Goal: Task Accomplishment & Management: Manage account settings

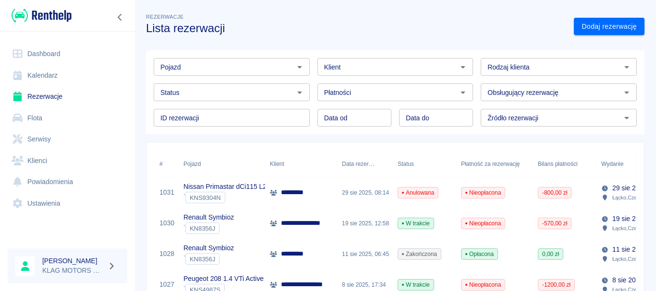
scroll to position [96, 0]
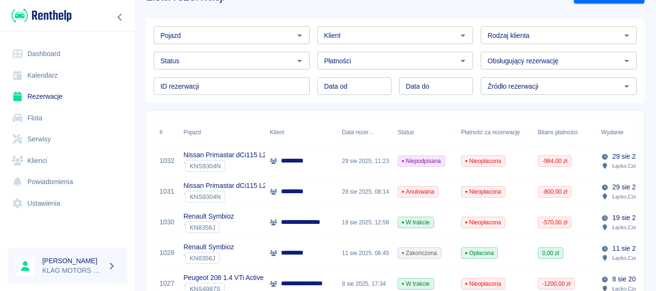
scroll to position [48, 0]
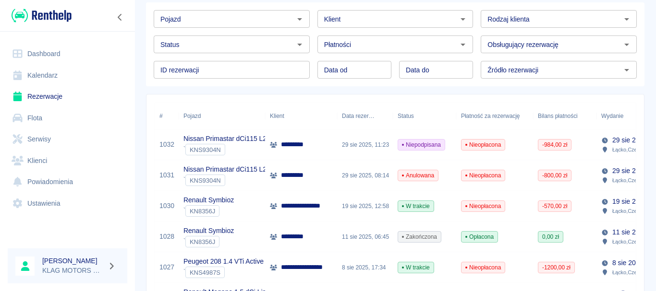
click at [331, 153] on div "*********" at bounding box center [301, 145] width 72 height 31
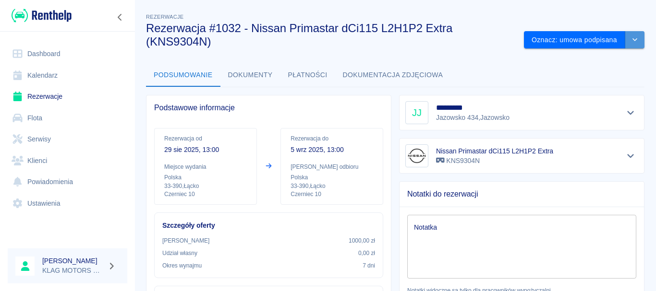
click at [632, 37] on button "drop-down" at bounding box center [634, 40] width 19 height 18
click at [494, 73] on div "Podsumowanie Dokumenty Płatności Dokumentacja zdjęciowa" at bounding box center [395, 75] width 498 height 23
click at [626, 158] on icon "Pokaż szczegóły" at bounding box center [630, 156] width 11 height 9
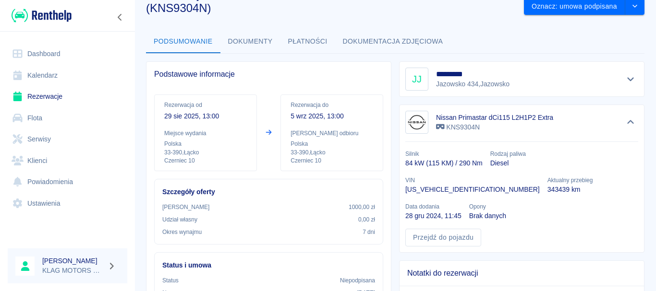
scroll to position [48, 0]
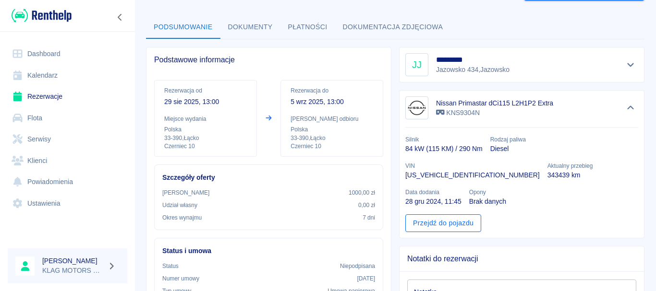
click at [434, 215] on link "Przejdź do pojazdu" at bounding box center [443, 224] width 76 height 18
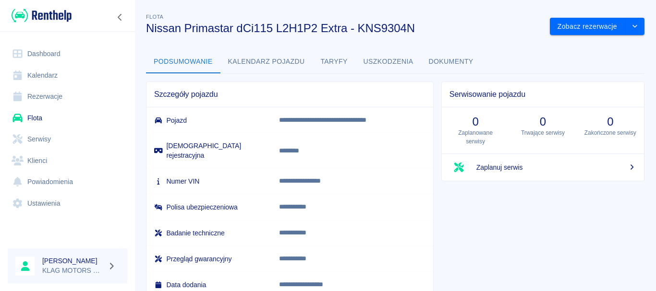
click at [378, 63] on button "Uszkodzenia" at bounding box center [388, 61] width 65 height 23
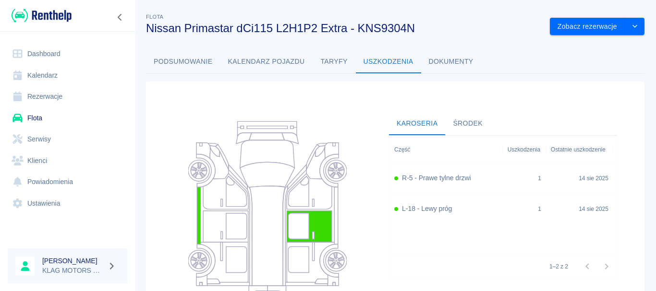
click at [183, 65] on button "Podsumowanie" at bounding box center [183, 61] width 74 height 23
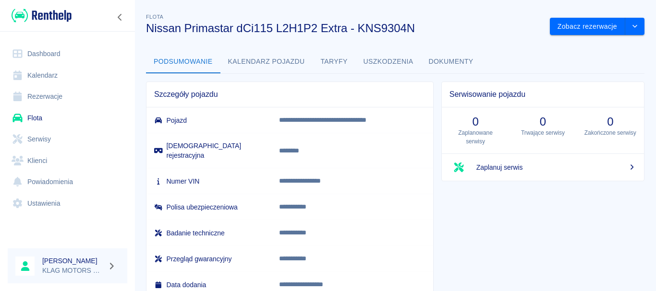
click at [60, 93] on link "Rezerwacje" at bounding box center [68, 97] width 120 height 22
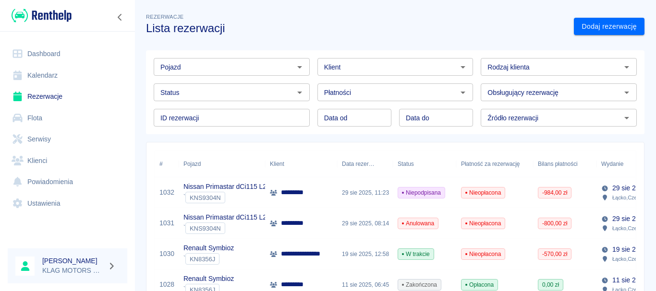
click at [267, 199] on div "*********" at bounding box center [301, 193] width 72 height 31
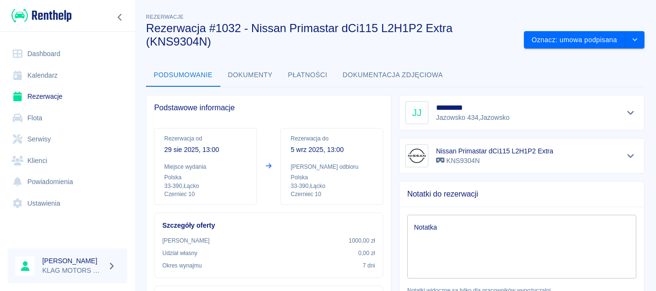
click at [302, 74] on button "Płatności" at bounding box center [307, 75] width 55 height 23
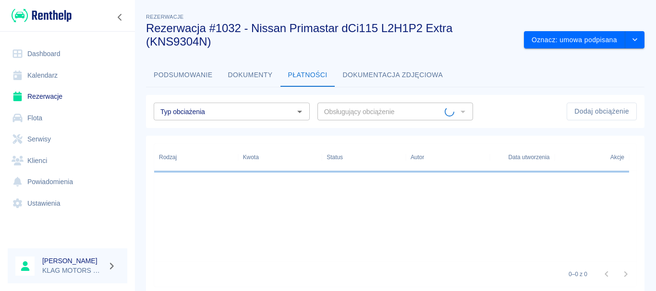
click at [239, 73] on button "Dokumenty" at bounding box center [250, 75] width 60 height 23
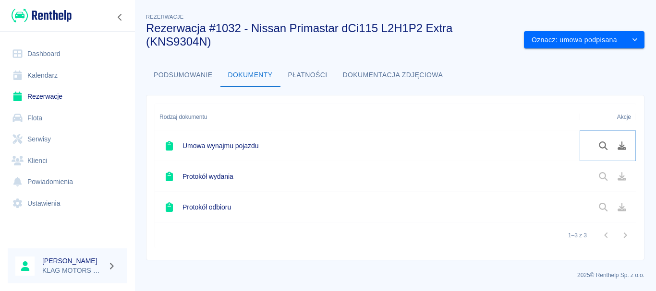
click at [600, 146] on icon "Podgląd dokumentu" at bounding box center [603, 146] width 11 height 9
click at [384, 264] on div "2025 © Renthelp Sp. z o.o." at bounding box center [395, 271] width 498 height 16
click at [167, 72] on button "Podsumowanie" at bounding box center [183, 75] width 74 height 23
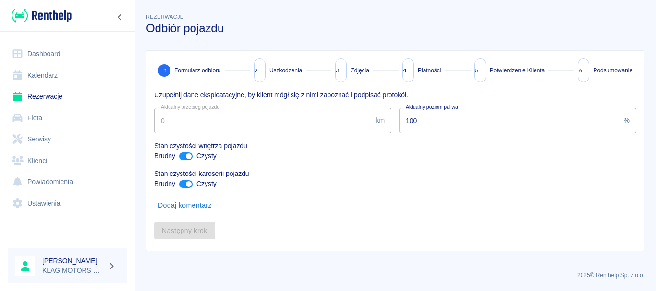
type input "343450"
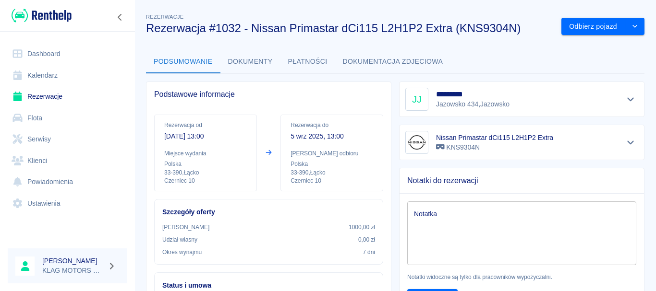
click at [311, 59] on button "Płatności" at bounding box center [307, 61] width 55 height 23
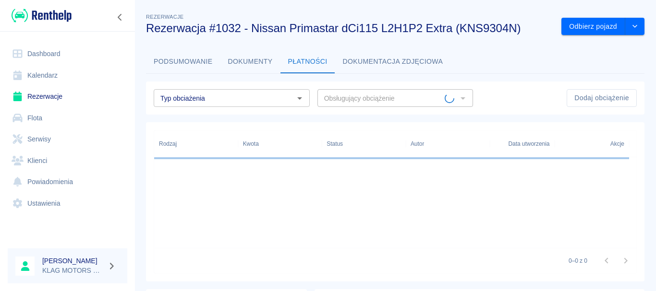
click at [244, 61] on button "Dokumenty" at bounding box center [250, 61] width 60 height 23
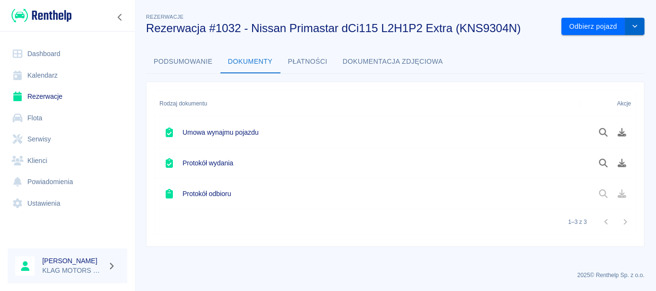
click at [638, 24] on icon "drop-down" at bounding box center [635, 26] width 8 height 6
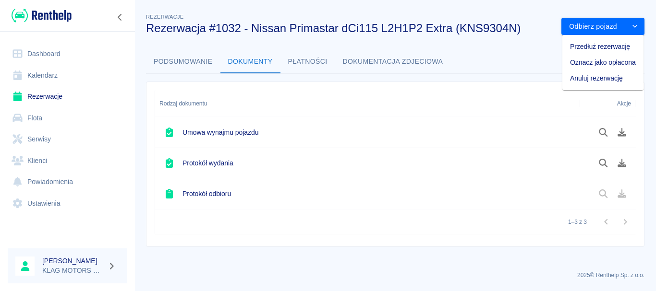
click at [190, 59] on button "Podsumowanie" at bounding box center [183, 61] width 74 height 23
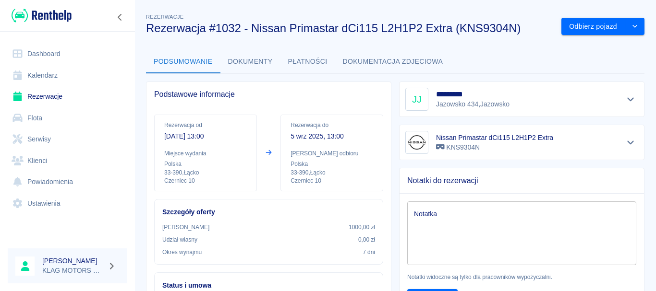
click at [248, 66] on button "Dokumenty" at bounding box center [250, 61] width 60 height 23
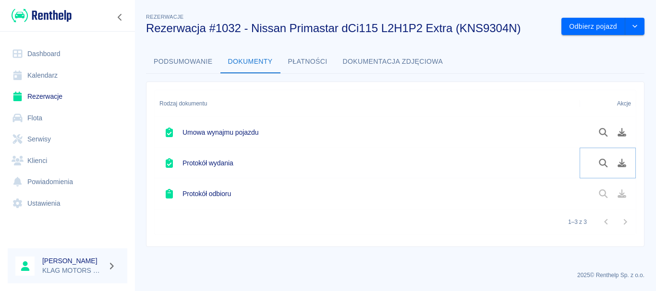
click at [603, 159] on icon "Podgląd dokumentu" at bounding box center [602, 163] width 9 height 9
click at [142, 120] on div "Rodzaj dokumentu Akcje Umowa wynajmu pojazdu Protokół wydania Protokół odbioru …" at bounding box center [391, 160] width 506 height 173
click at [54, 2] on div at bounding box center [67, 15] width 135 height 31
click at [55, 14] on img at bounding box center [42, 16] width 60 height 16
